Goal: Navigation & Orientation: Find specific page/section

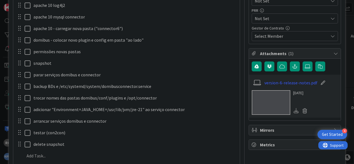
scroll to position [206, 0]
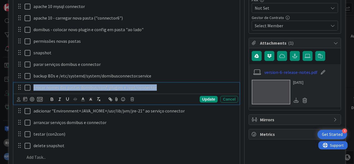
drag, startPoint x: 159, startPoint y: 87, endPoint x: 31, endPoint y: 87, distance: 128.2
click at [31, 87] on div "trocar nomes das pastas domibus/conf/plugins e /opt/connector" at bounding box center [134, 88] width 207 height 10
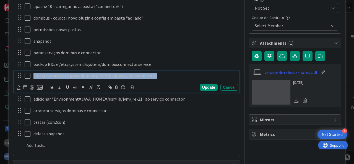
scroll to position [194, 0]
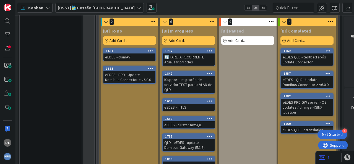
click at [133, 72] on div "eEDES - PRD - Update Domibus Connector > v6.0.0" at bounding box center [129, 77] width 52 height 12
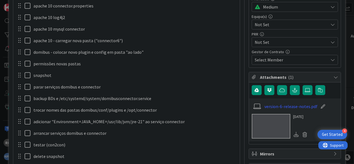
scroll to position [240, 0]
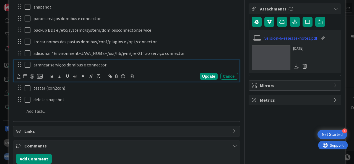
click at [110, 65] on p "arrancar serviços domibus e connector" at bounding box center [134, 65] width 202 height 6
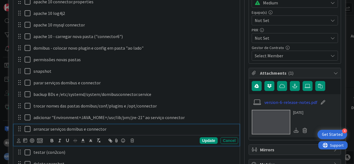
scroll to position [171, 0]
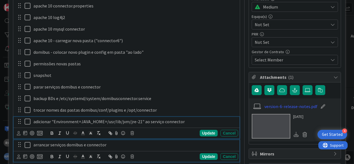
click at [189, 121] on p "adicionar "Environment=JAVA_HOME=/usr/lib/jvm/jre-21" ao serviço connector" at bounding box center [134, 122] width 202 height 6
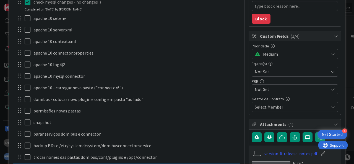
scroll to position [137, 0]
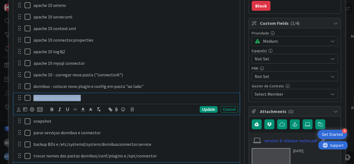
drag, startPoint x: 78, startPoint y: 97, endPoint x: 32, endPoint y: 97, distance: 45.3
click at [32, 97] on div "permissões novas pastas" at bounding box center [134, 98] width 207 height 10
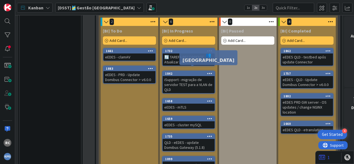
click at [140, 75] on div "eEDES - PRD - Update Domibus Connector > v6.0.0" at bounding box center [129, 77] width 52 height 12
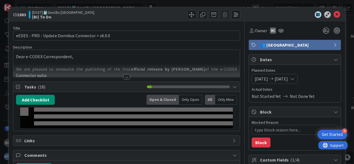
type textarea "x"
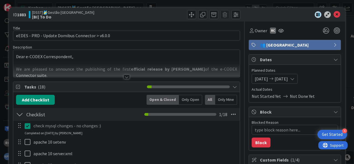
click at [294, 78] on icon at bounding box center [292, 79] width 4 height 4
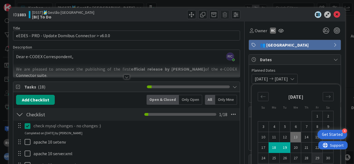
click at [314, 157] on td "29" at bounding box center [317, 158] width 11 height 11
type input "[DATE]"
type textarea "x"
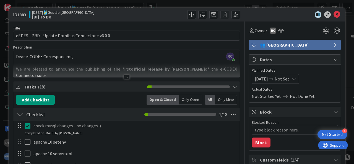
click at [289, 77] on span "Not Set" at bounding box center [281, 79] width 15 height 7
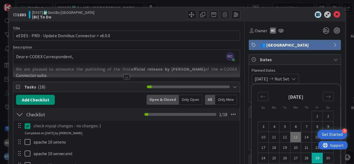
click at [290, 138] on td "13" at bounding box center [295, 137] width 11 height 11
type input "[DATE]"
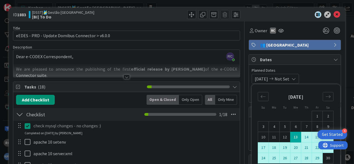
type textarea "x"
click at [314, 159] on td "29" at bounding box center [317, 158] width 11 height 11
type input "[DATE]"
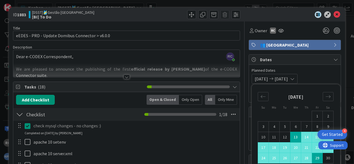
drag, startPoint x: 339, startPoint y: 71, endPoint x: 333, endPoint y: 49, distance: 22.6
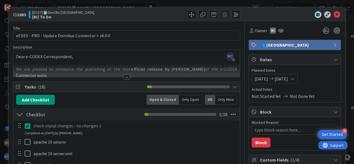
click at [333, 15] on icon at bounding box center [336, 14] width 7 height 7
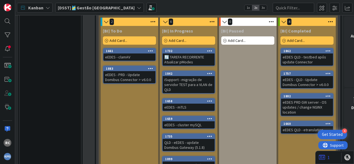
click at [134, 54] on div "eEDES - clamAV" at bounding box center [129, 57] width 52 height 7
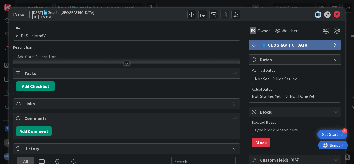
click at [333, 16] on icon at bounding box center [336, 14] width 7 height 7
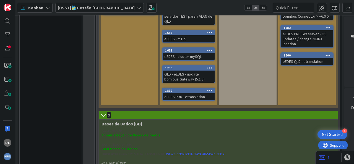
scroll to position [481, 0]
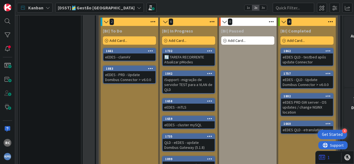
click at [198, 54] on div "🔄 TAREFA RECORRENTE Atualizar pModes" at bounding box center [189, 60] width 52 height 12
click at [194, 71] on div "1842" at bounding box center [189, 73] width 52 height 5
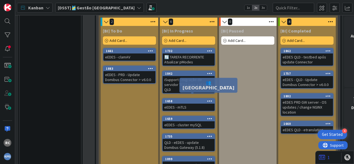
click at [194, 99] on div "1658" at bounding box center [189, 101] width 49 height 4
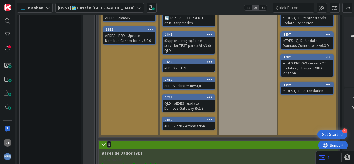
scroll to position [550, 0]
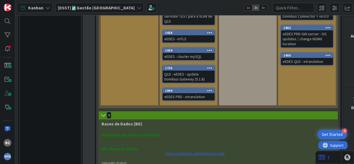
click at [199, 53] on div "eEDES - cluster mySQL" at bounding box center [189, 56] width 52 height 7
click at [194, 71] on div "QLD - eEDES - update Domibus Gateway (5.1.8)" at bounding box center [189, 77] width 52 height 12
click at [202, 93] on div "eEDES PRD - etranslation" at bounding box center [189, 96] width 52 height 7
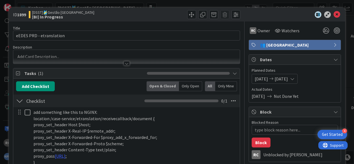
type textarea "x"
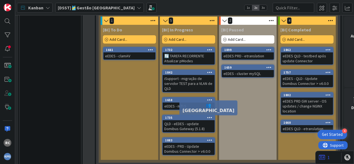
scroll to position [493, 0]
